Goal: Check status: Check status

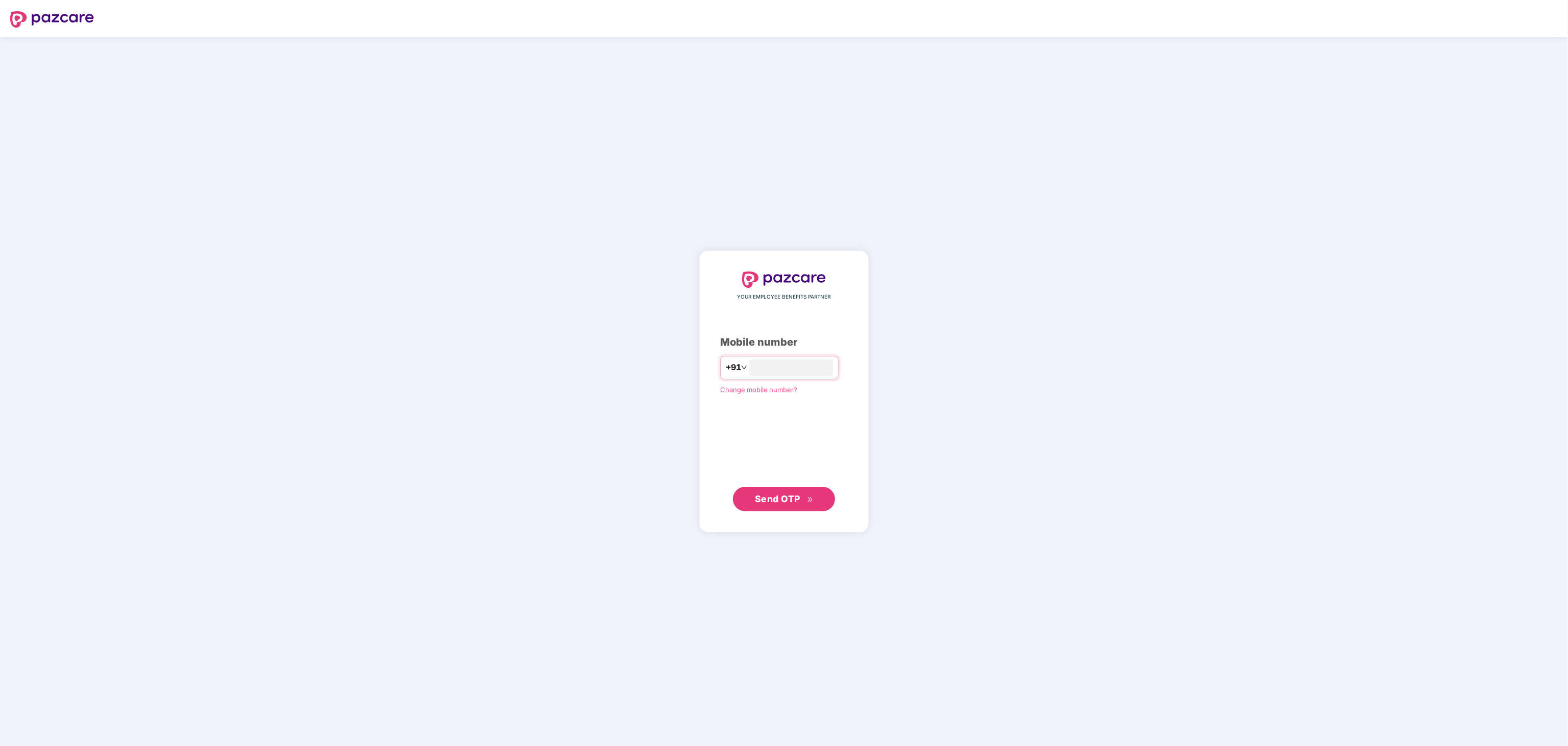
type input "**********"
click at [793, 493] on span "Send OTP" at bounding box center [778, 498] width 46 height 11
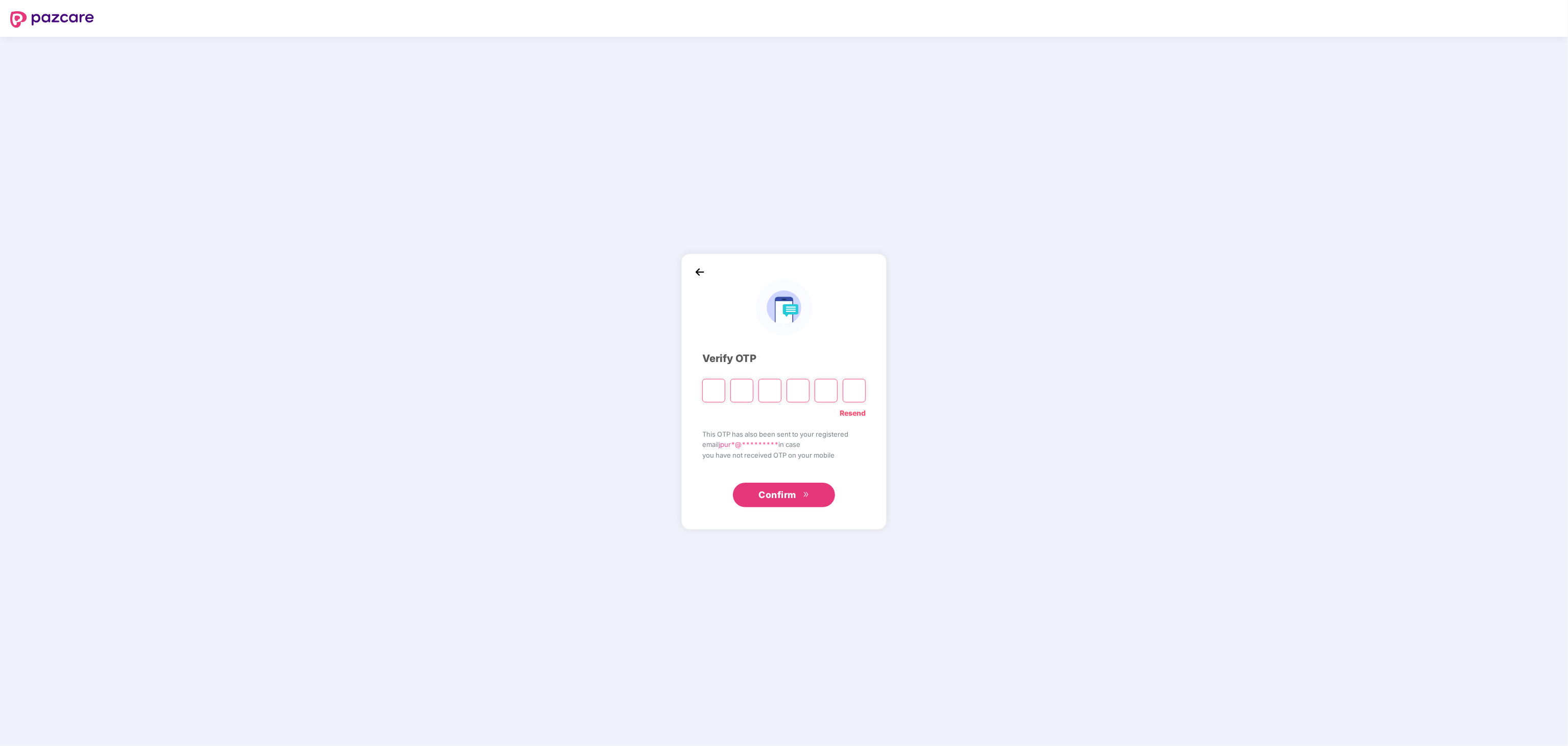
type input "*"
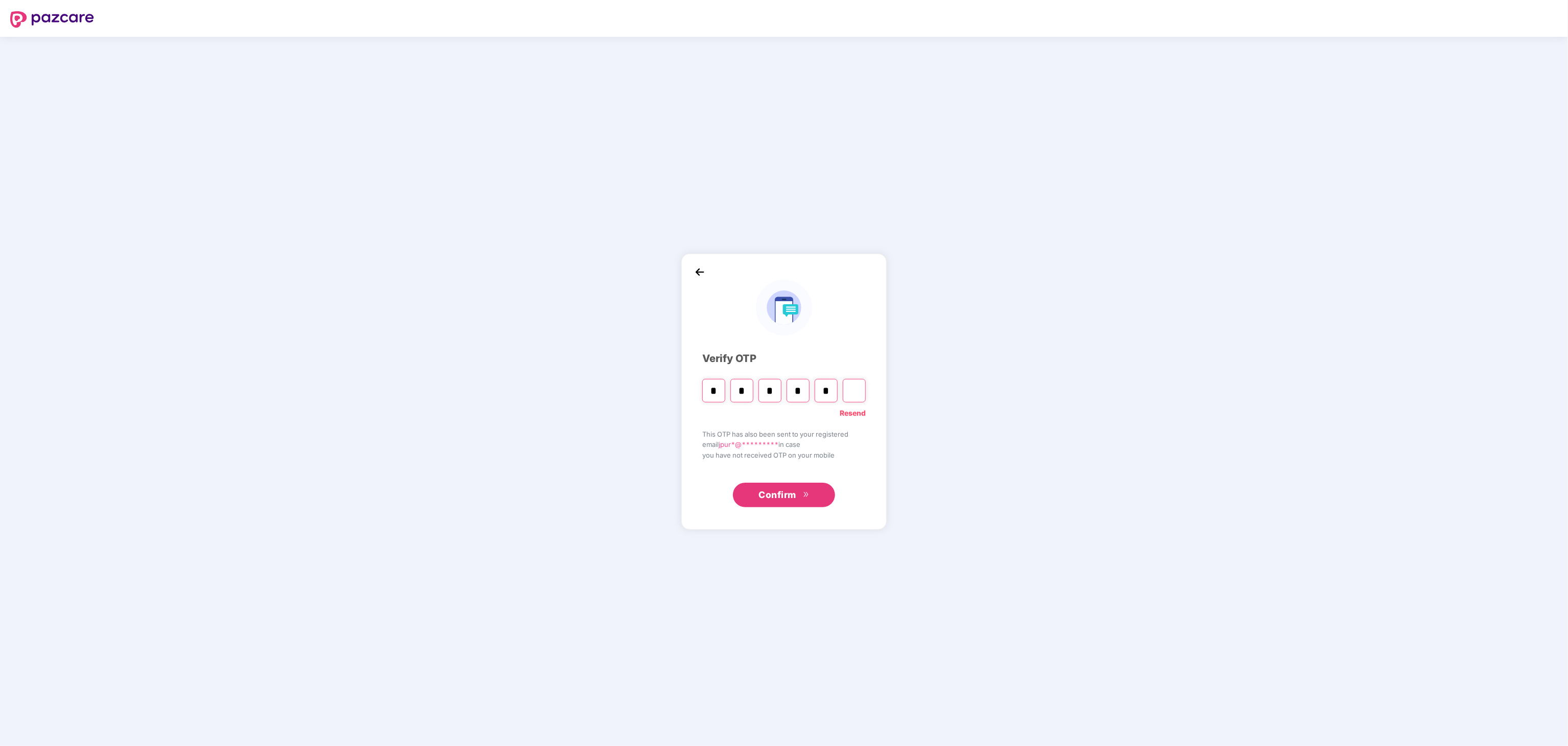
type input "*"
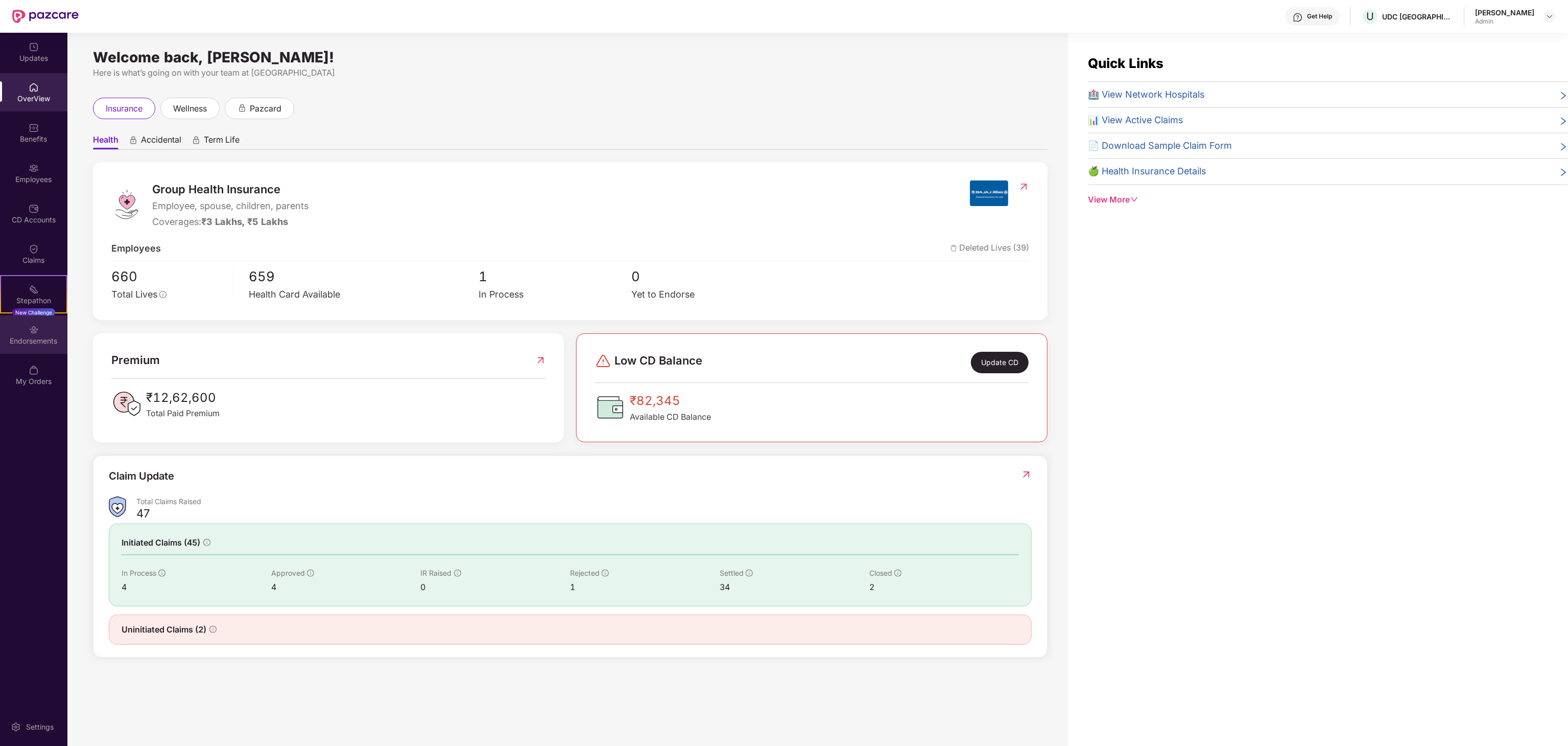
click at [34, 331] on img at bounding box center [33, 329] width 10 height 10
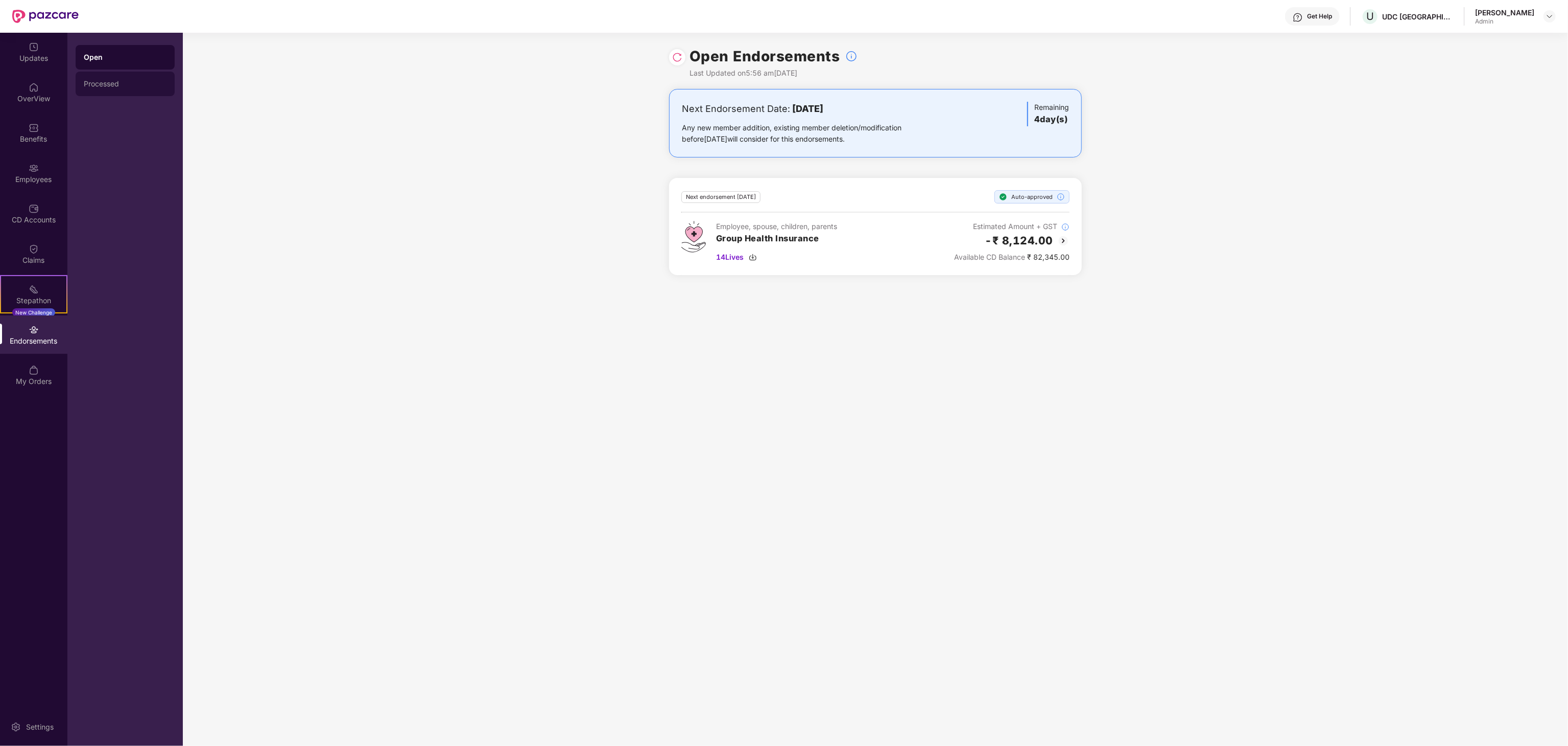
click at [141, 70] on div "Open Processed" at bounding box center [125, 70] width 99 height 51
click at [115, 86] on div "Processed" at bounding box center [125, 83] width 83 height 8
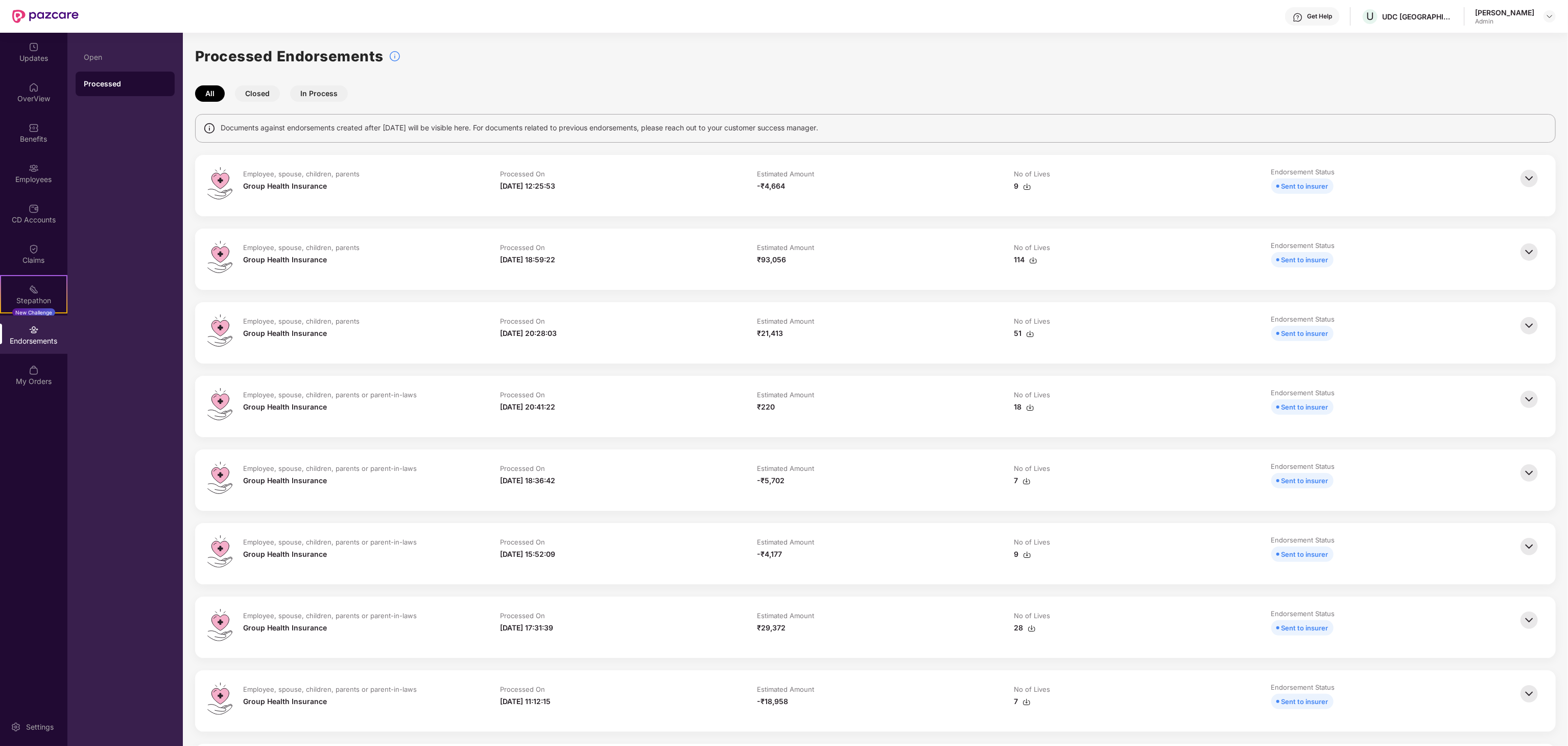
click at [1026, 183] on img at bounding box center [1027, 186] width 8 height 8
click at [1534, 178] on img at bounding box center [1529, 178] width 23 height 23
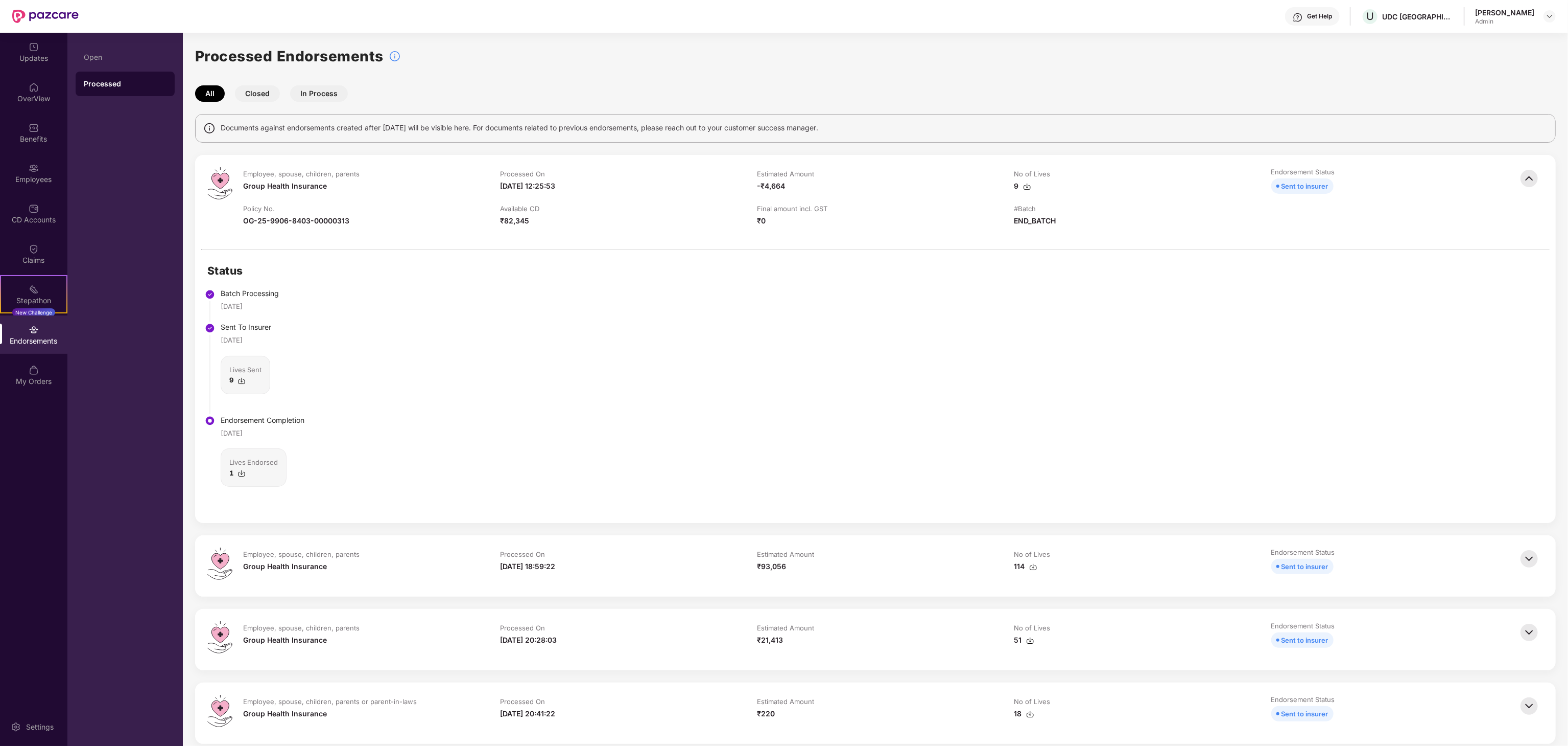
drag, startPoint x: 1529, startPoint y: 5, endPoint x: 1156, endPoint y: 301, distance: 476.2
click at [1156, 301] on div "Status Batch Processing [DATE] Sent To Insurer [DATE] Lives Sent 9 Endorsement …" at bounding box center [875, 386] width 1361 height 273
click at [1303, 297] on div "Status Batch Processing [DATE] Sent To Insurer [DATE] Lives Sent 9 Endorsement …" at bounding box center [875, 386] width 1361 height 273
drag, startPoint x: 1410, startPoint y: 277, endPoint x: 1417, endPoint y: 342, distance: 65.4
click at [1417, 342] on div "Status Batch Processing [DATE] Sent To Insurer [DATE] Lives Sent 9 Endorsement …" at bounding box center [875, 386] width 1361 height 273
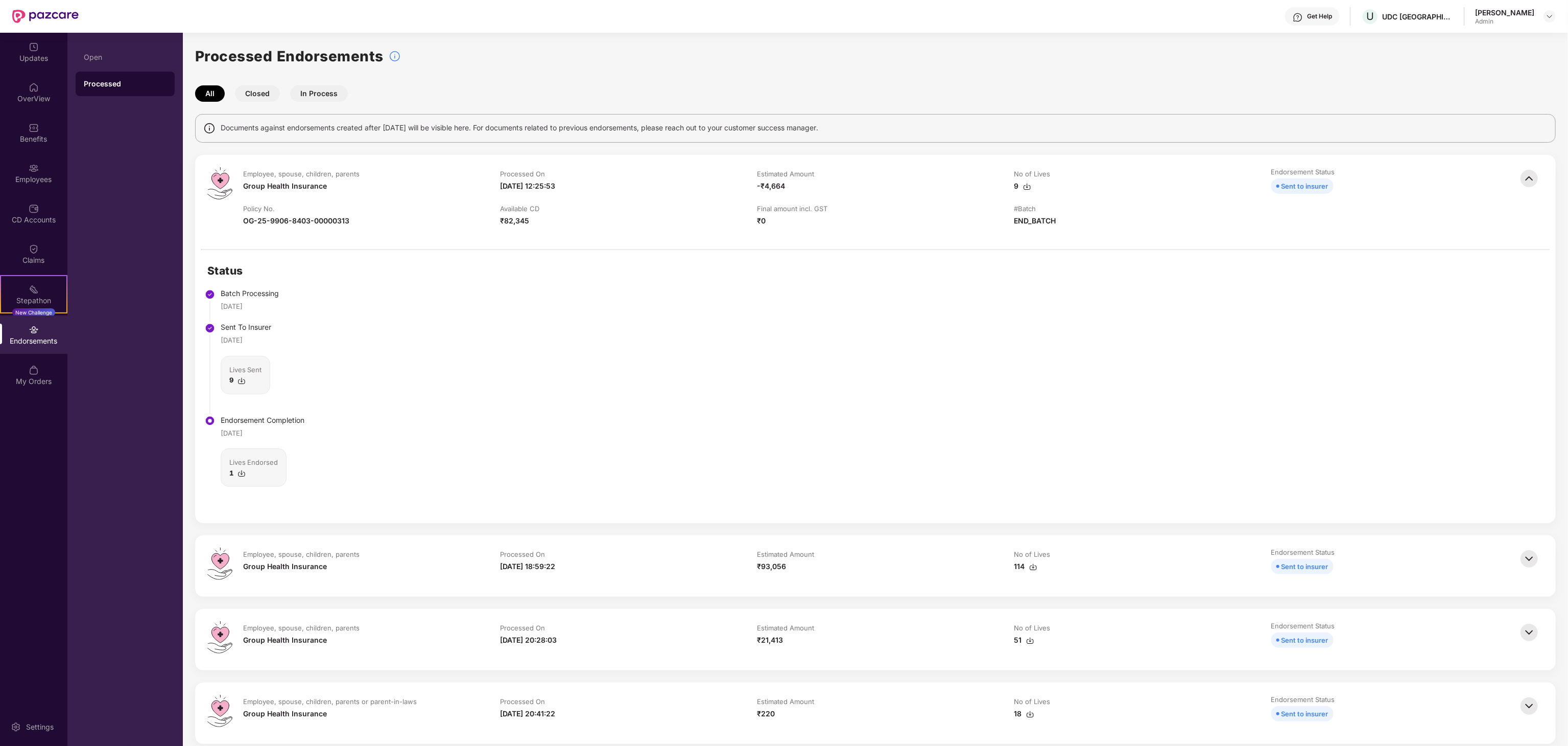
click at [1417, 342] on div "Status Batch Processing [DATE] Sent To Insurer [DATE] Lives Sent 9 Endorsement …" at bounding box center [875, 386] width 1361 height 273
drag, startPoint x: 1563, startPoint y: 174, endPoint x: 1553, endPoint y: 186, distance: 15.6
click at [1553, 186] on div "Employee, spouse, children, parents Group Health Insurance Processed On [DATE] …" at bounding box center [875, 201] width 1361 height 94
drag, startPoint x: 1564, startPoint y: 123, endPoint x: 1553, endPoint y: 153, distance: 32.0
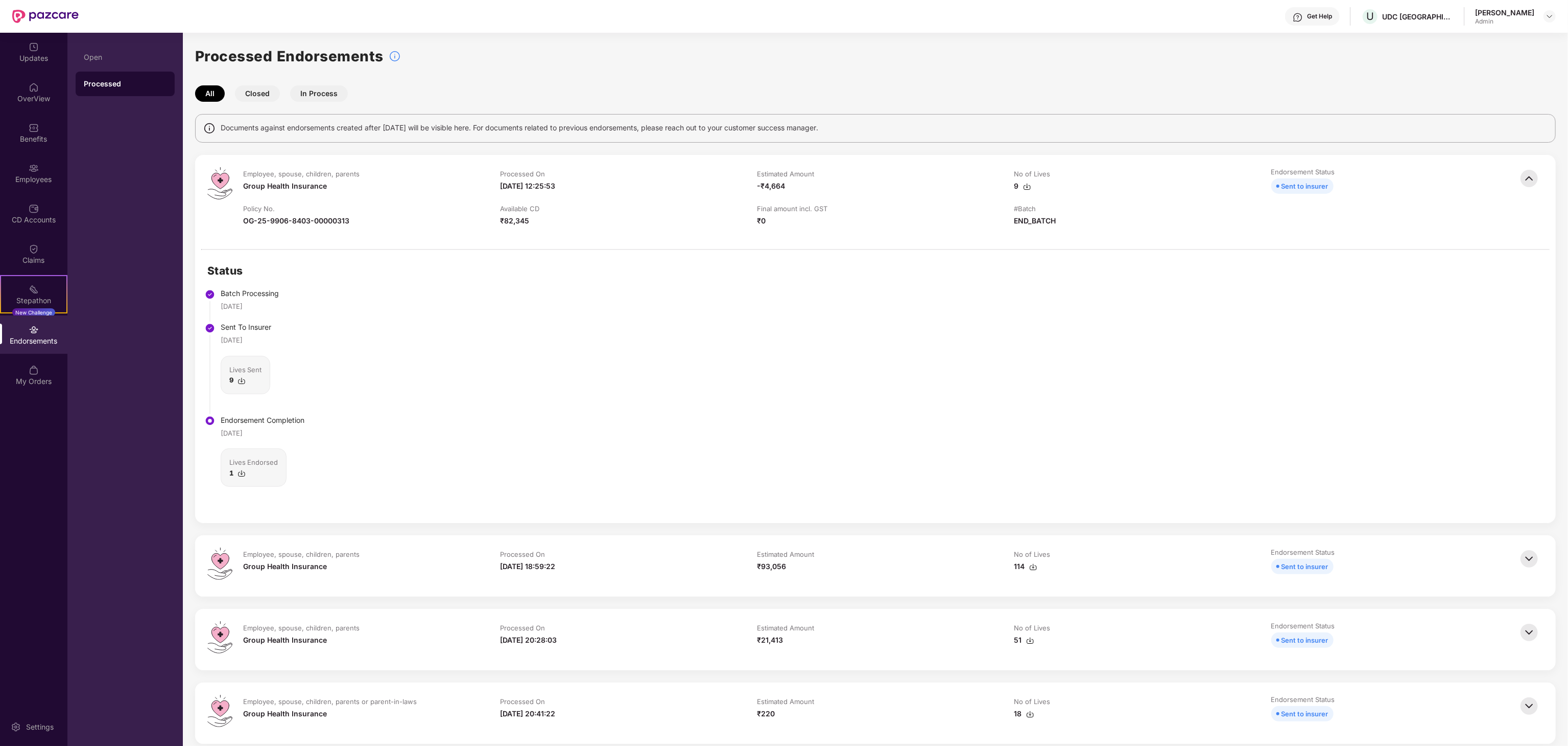
click at [1503, 49] on div "Processed Endorsements" at bounding box center [875, 56] width 1361 height 23
drag, startPoint x: 1530, startPoint y: 3, endPoint x: 1129, endPoint y: 378, distance: 549.0
click at [1129, 378] on div "Status Batch Processing [DATE] Sent To Insurer [DATE] Lives Sent 9 Endorsement …" at bounding box center [875, 386] width 1361 height 273
drag, startPoint x: 1563, startPoint y: 159, endPoint x: 1567, endPoint y: 144, distance: 15.5
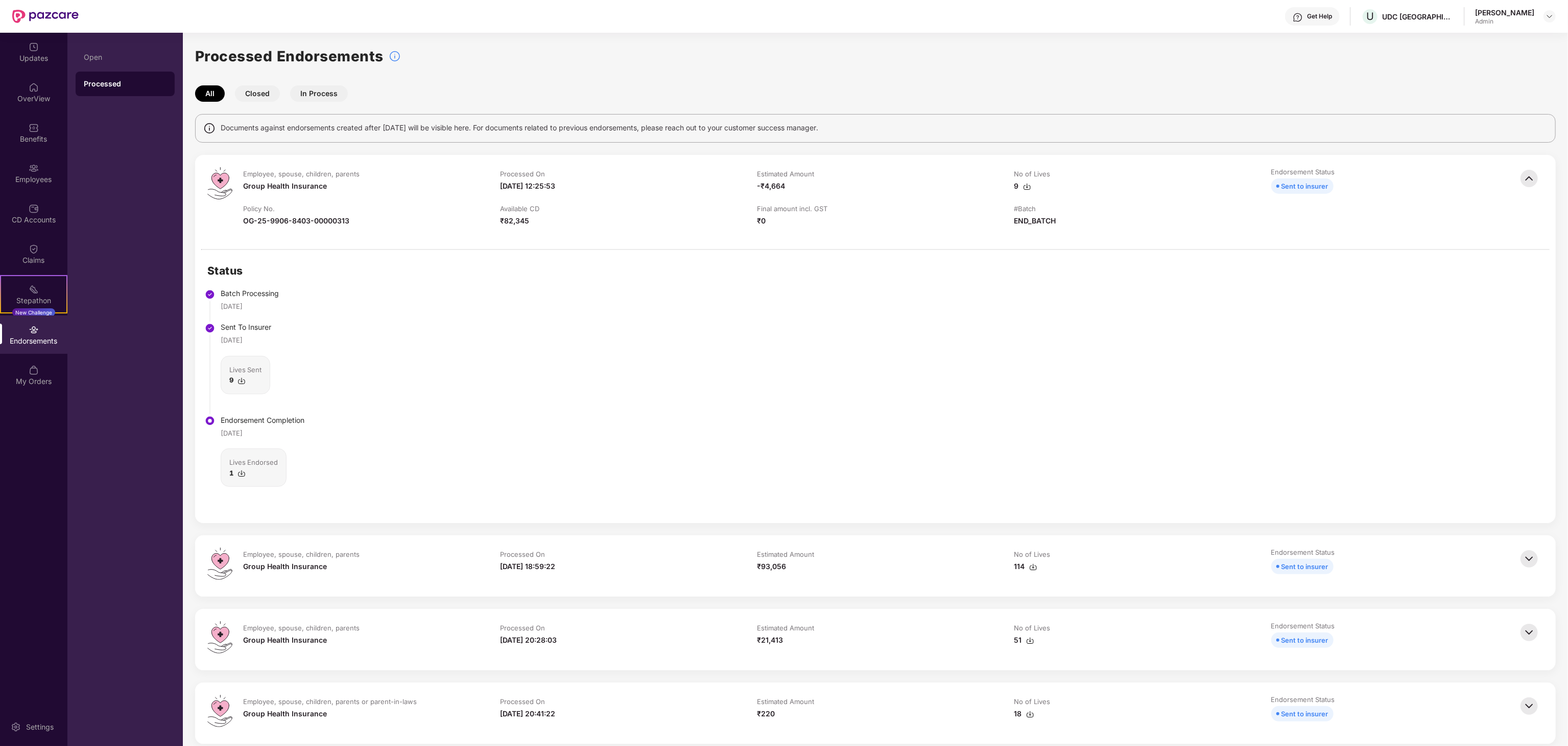
drag, startPoint x: 1567, startPoint y: 144, endPoint x: 1559, endPoint y: 148, distance: 8.9
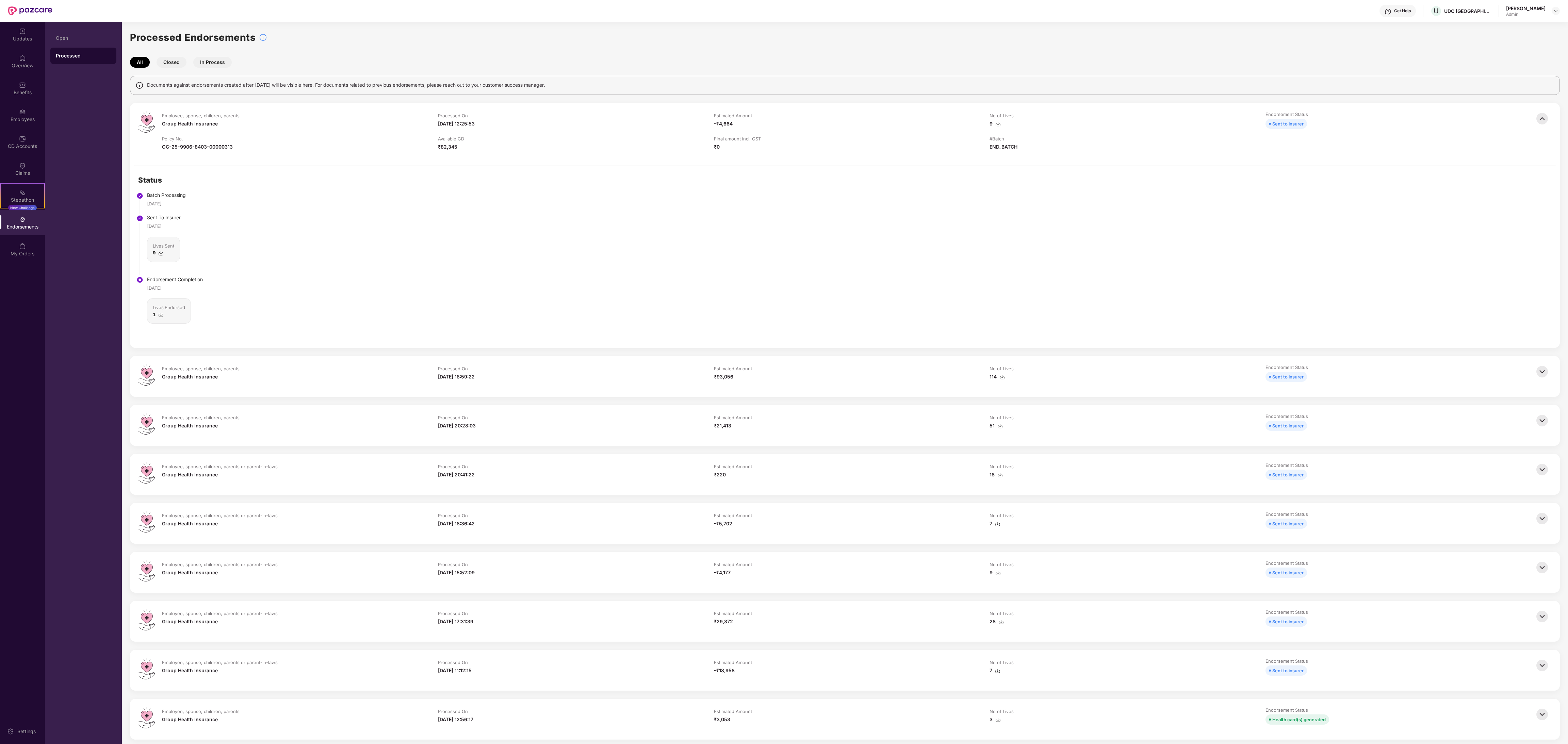
drag, startPoint x: 1031, startPoint y: 2, endPoint x: 832, endPoint y: 249, distance: 317.2
click at [832, 249] on div "Status Batch Processing [DATE] Sent To Insurer [DATE] Lives Sent 9 Endorsement …" at bounding box center [845, 257] width 1430 height 182
click at [1045, 379] on img at bounding box center [1542, 372] width 15 height 15
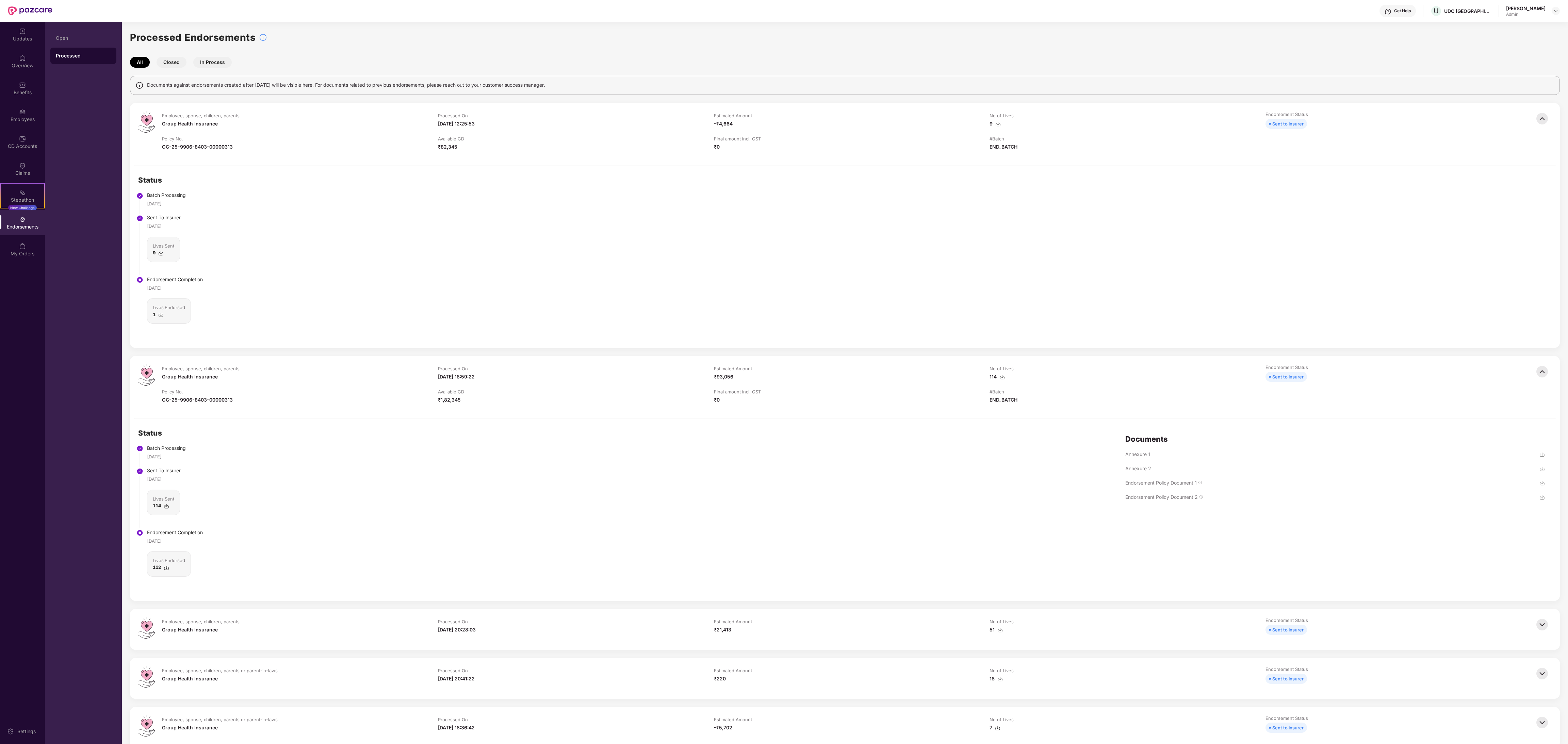
drag, startPoint x: 1567, startPoint y: 255, endPoint x: 1566, endPoint y: 228, distance: 27.0
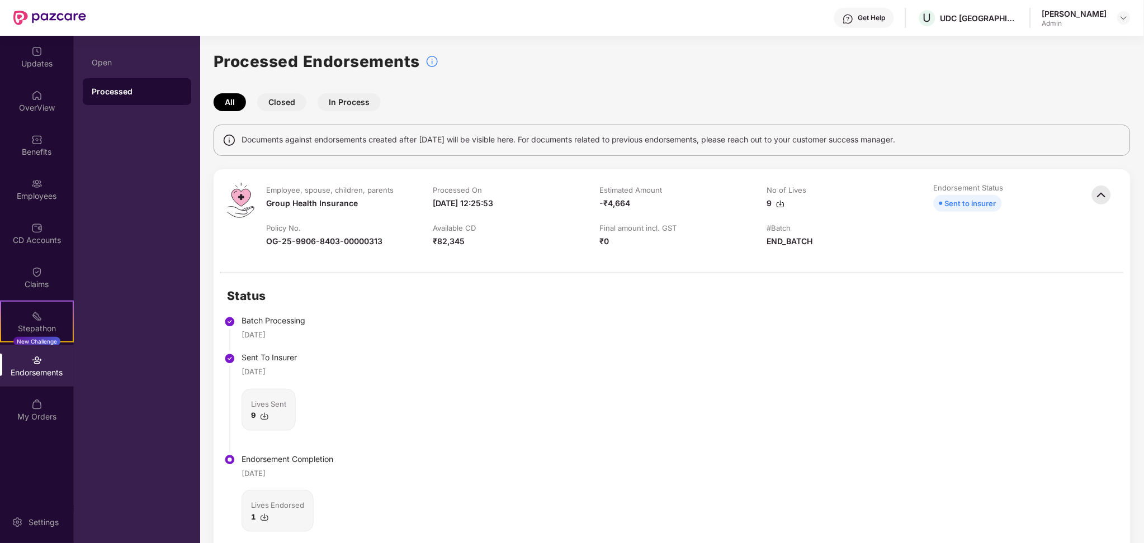
drag, startPoint x: 2463, startPoint y: 0, endPoint x: 606, endPoint y: 338, distance: 1887.6
click at [606, 338] on div "Status Batch Processing [DATE] Sent To Insurer [DATE] Lives Sent 9 Endorsement …" at bounding box center [672, 422] width 917 height 299
click at [920, 145] on div "Documents against endorsements created after [DATE] will be visible here. For d…" at bounding box center [672, 140] width 917 height 31
click at [892, 50] on div "Processed Endorsements" at bounding box center [672, 61] width 917 height 25
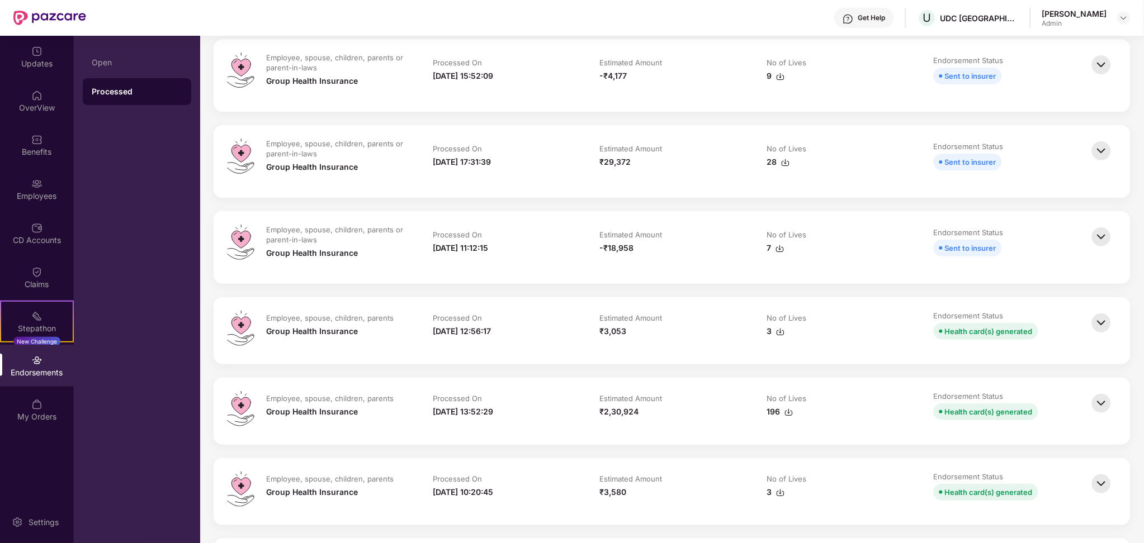
scroll to position [1222, 0]
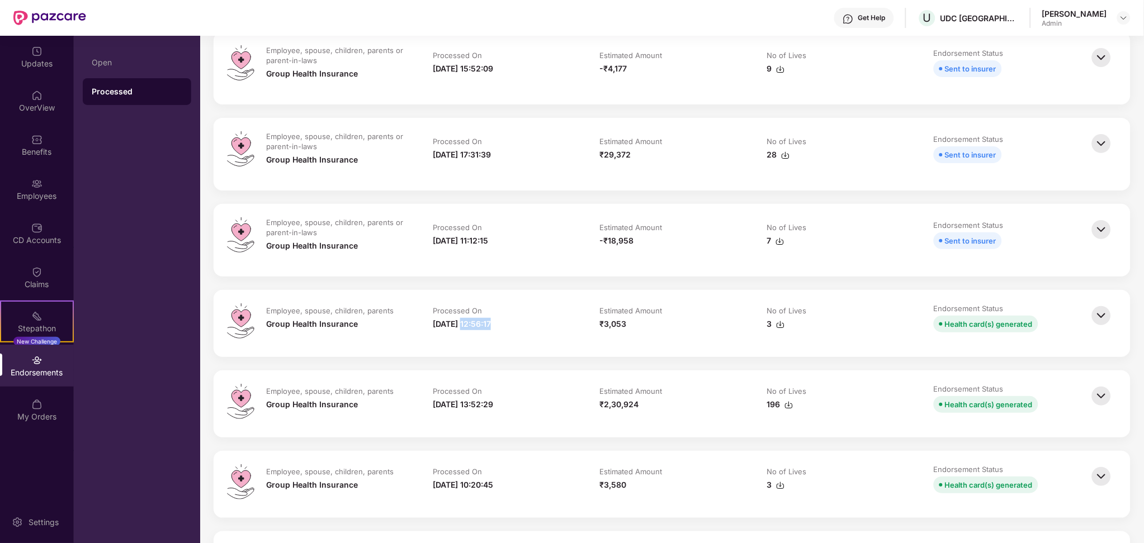
drag, startPoint x: 466, startPoint y: 333, endPoint x: 497, endPoint y: 341, distance: 31.7
click at [497, 341] on td "Processed On [DATE] 12:56:17" at bounding box center [505, 324] width 167 height 40
click at [1106, 317] on img at bounding box center [1101, 316] width 25 height 25
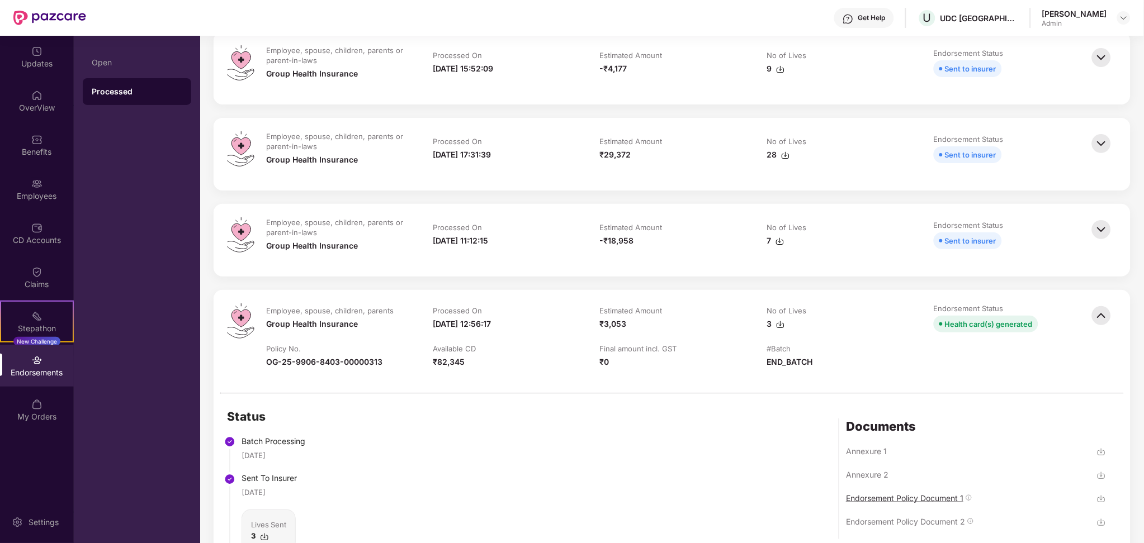
click at [938, 500] on div "Endorsement Policy Document 1" at bounding box center [904, 498] width 117 height 11
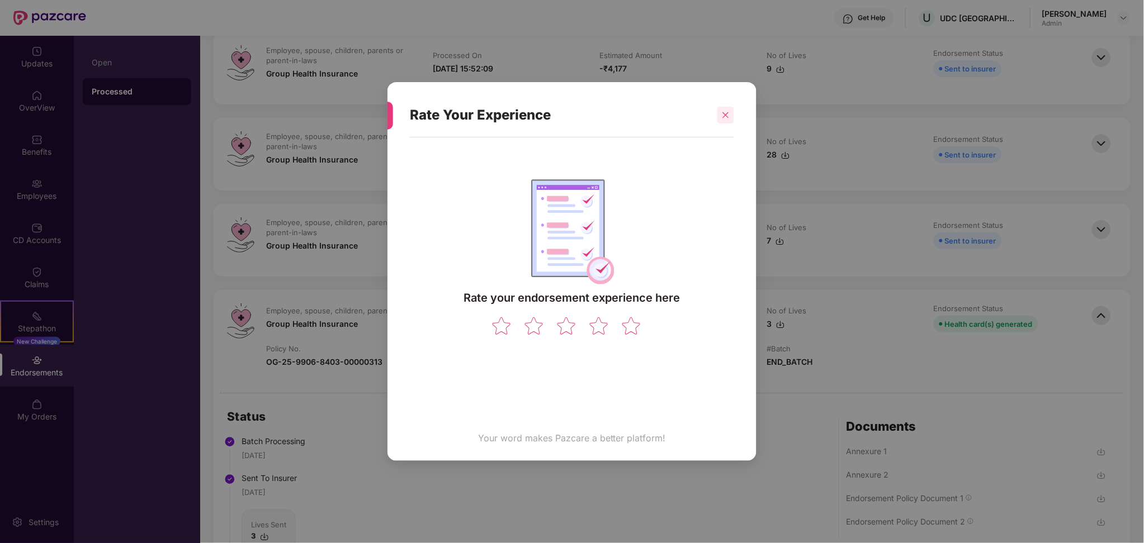
click at [721, 112] on div at bounding box center [725, 115] width 17 height 17
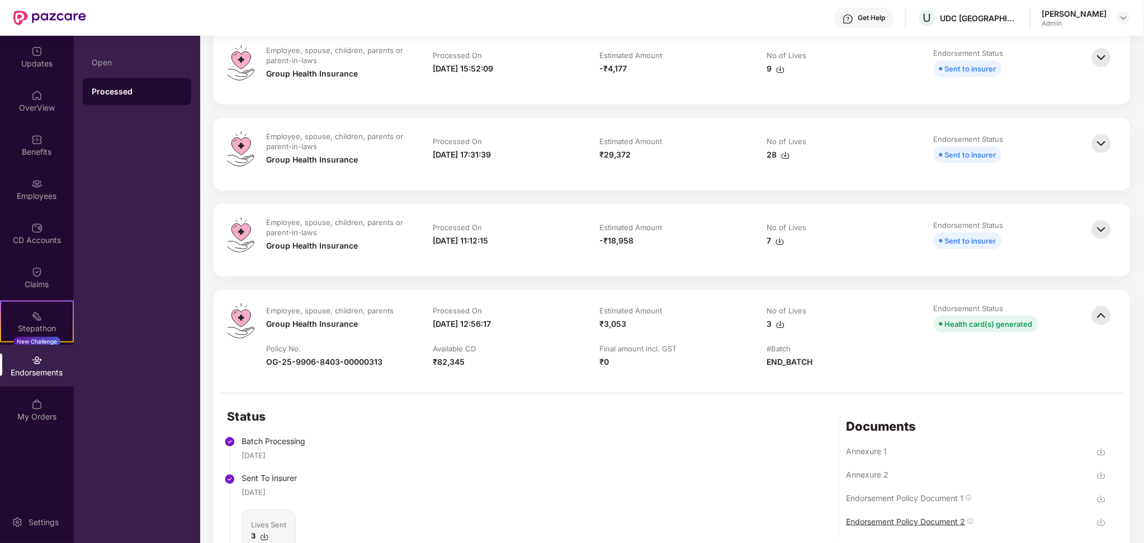
click at [882, 523] on div "Endorsement Policy Document 2" at bounding box center [905, 522] width 119 height 11
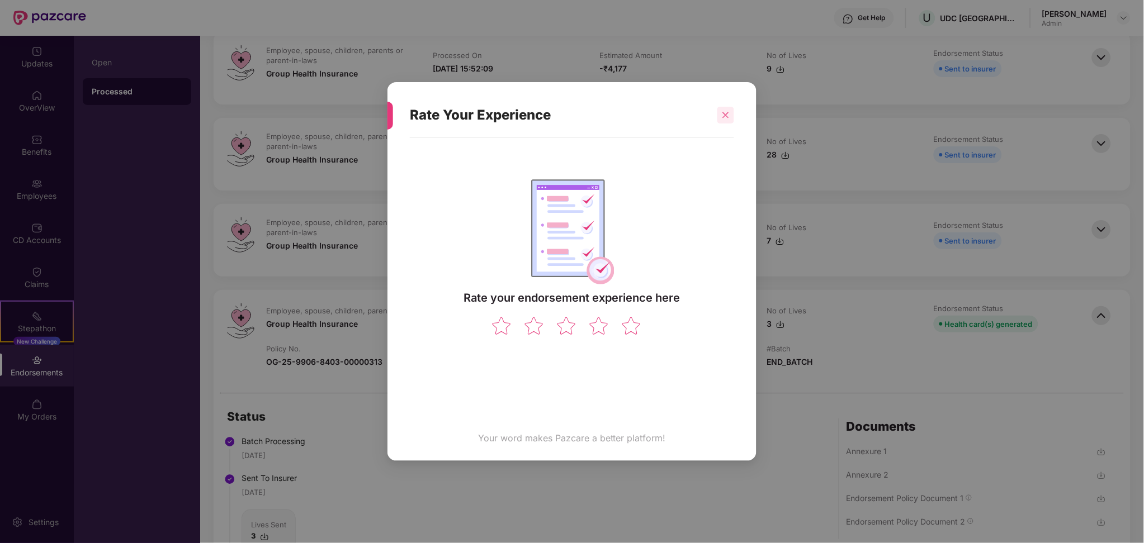
click at [731, 115] on div at bounding box center [725, 115] width 17 height 17
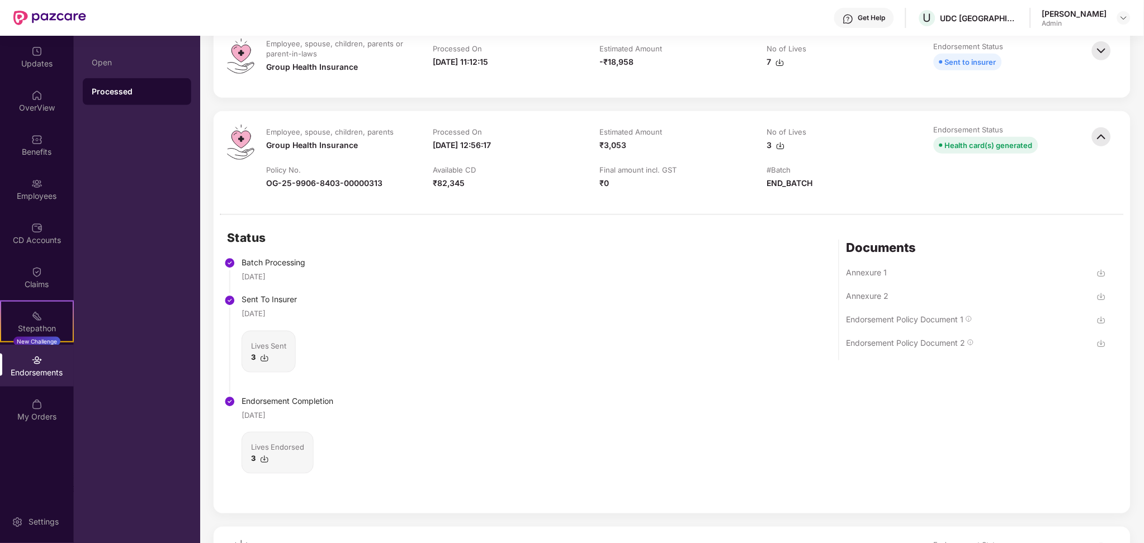
scroll to position [1371, 0]
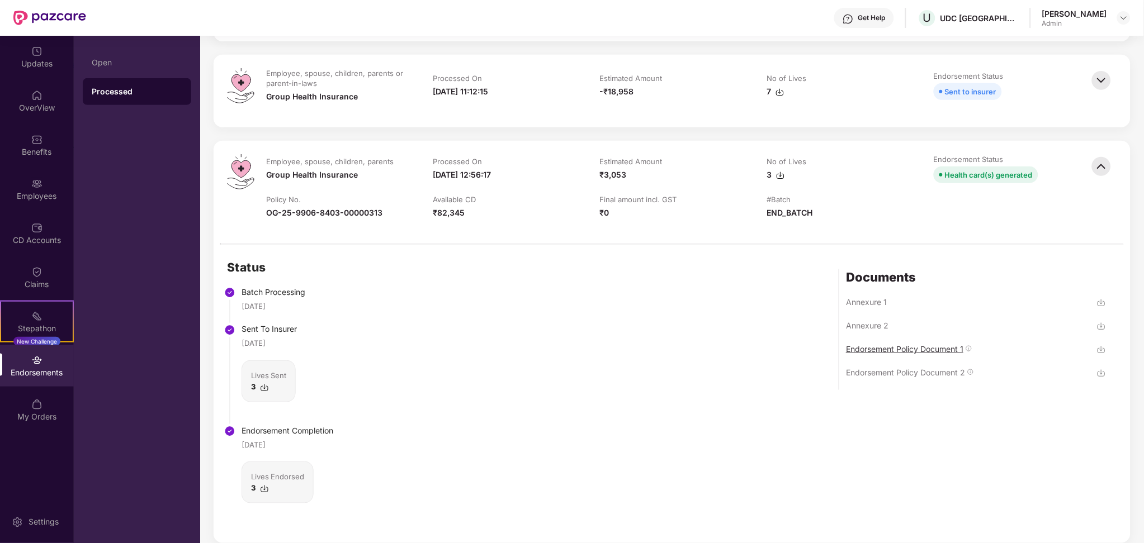
click at [879, 350] on div "Endorsement Policy Document 1" at bounding box center [904, 349] width 117 height 11
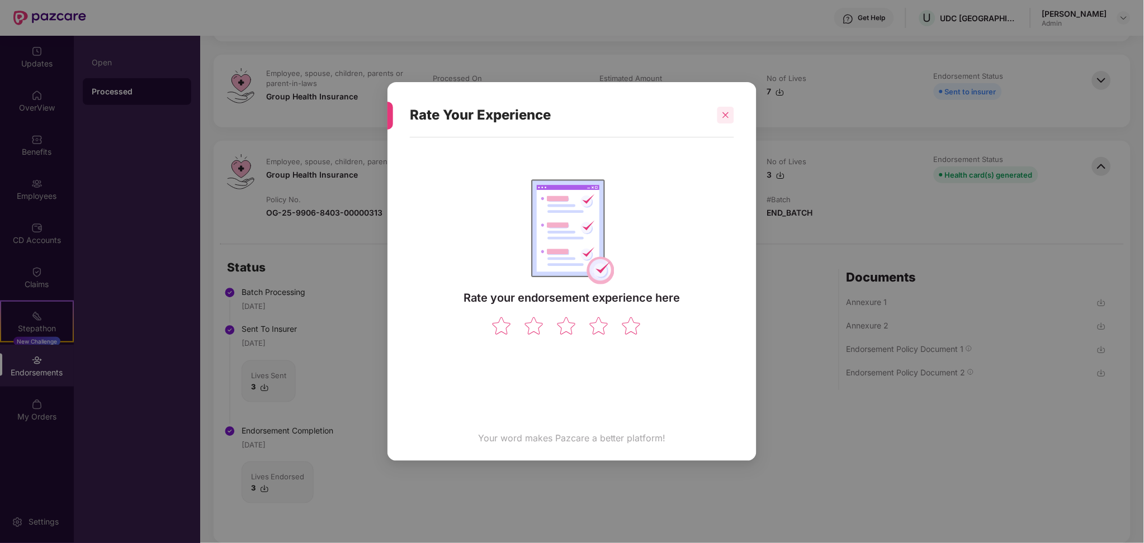
click at [728, 121] on div at bounding box center [725, 115] width 17 height 17
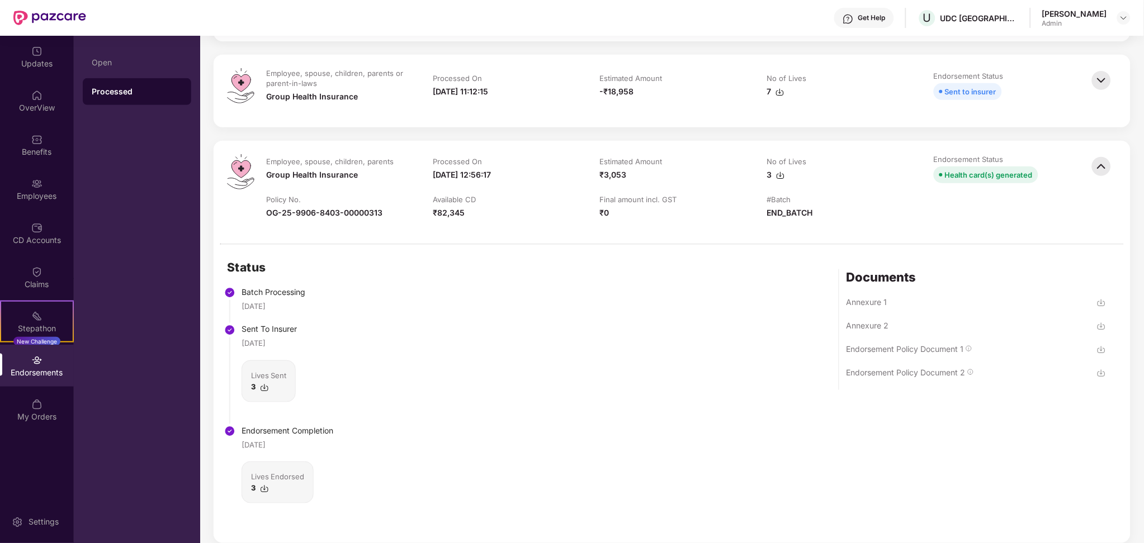
click at [1099, 165] on img at bounding box center [1101, 166] width 25 height 25
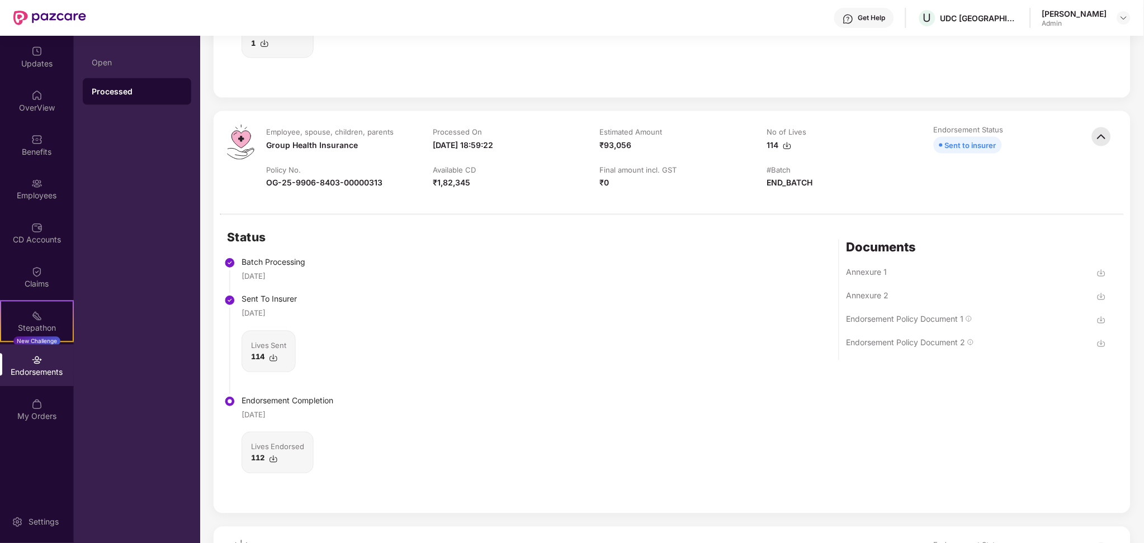
scroll to position [477, 0]
click at [951, 339] on div "Endorsement Policy Document 2" at bounding box center [905, 340] width 119 height 11
click at [895, 321] on div "Endorsement Policy Document 1" at bounding box center [904, 316] width 117 height 11
click at [1098, 134] on img at bounding box center [1101, 134] width 25 height 25
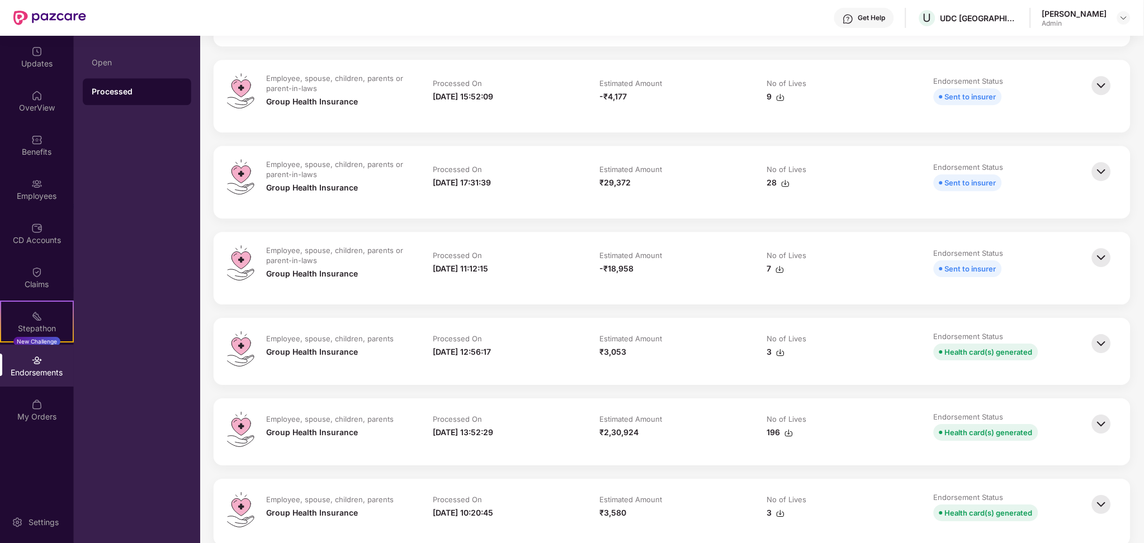
scroll to position [864, 0]
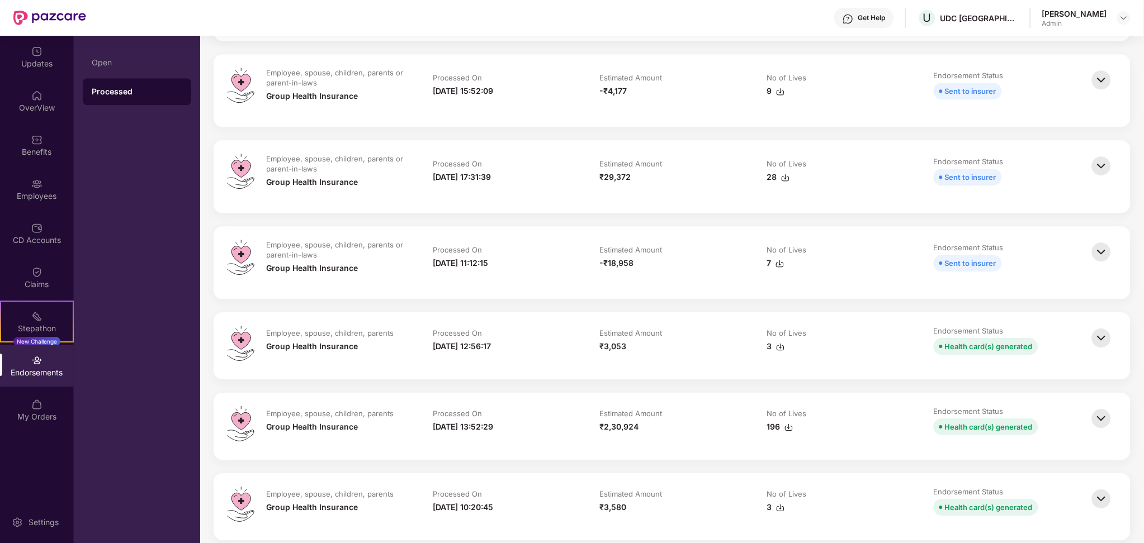
click at [1101, 333] on img at bounding box center [1101, 338] width 25 height 25
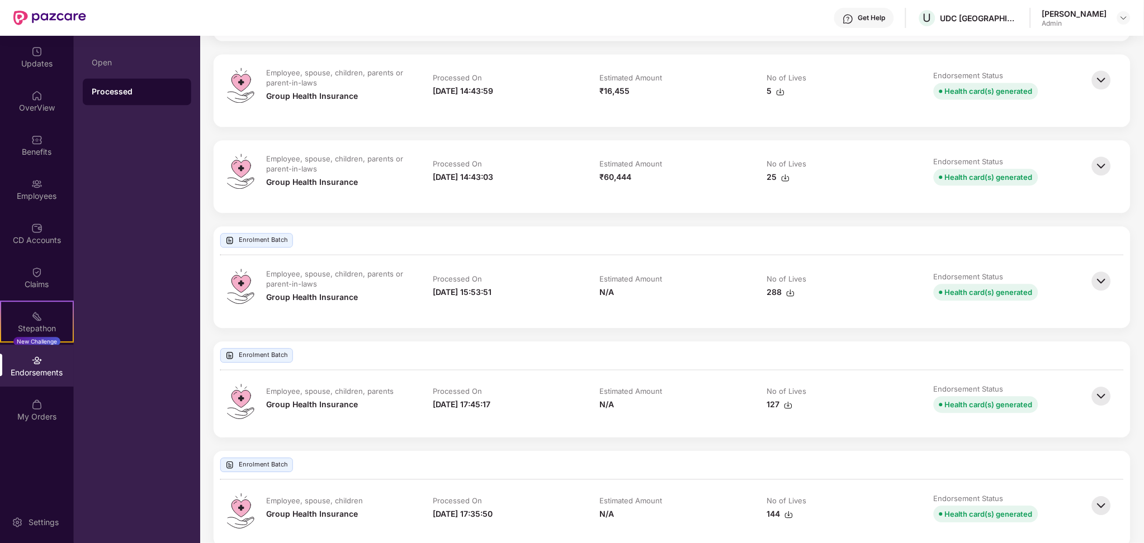
scroll to position [3149, 0]
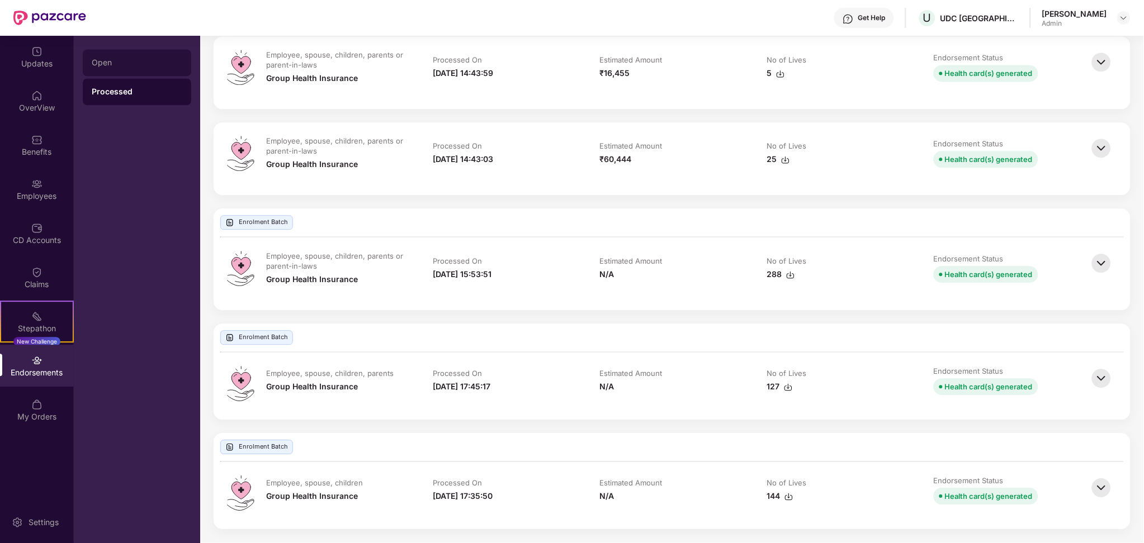
click at [105, 63] on div "Open" at bounding box center [137, 62] width 91 height 9
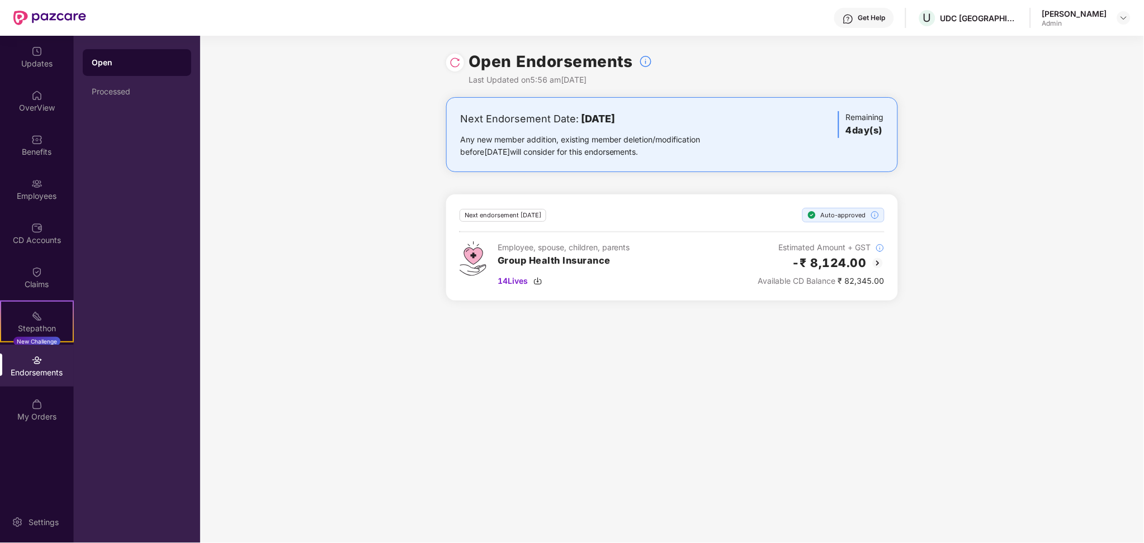
click at [451, 62] on img at bounding box center [454, 62] width 11 height 11
click at [49, 197] on div "Employees" at bounding box center [37, 196] width 74 height 11
